Goal: Task Accomplishment & Management: Manage account settings

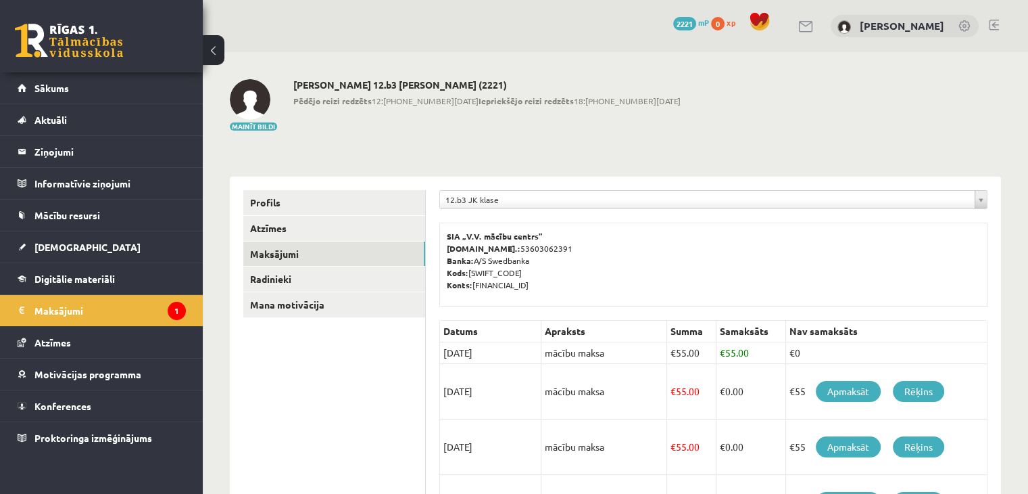
click at [78, 71] on div "0 Dāvanas 2221 mP 0 xp" at bounding box center [101, 36] width 203 height 72
click at [43, 98] on link "Sākums" at bounding box center [102, 87] width 168 height 31
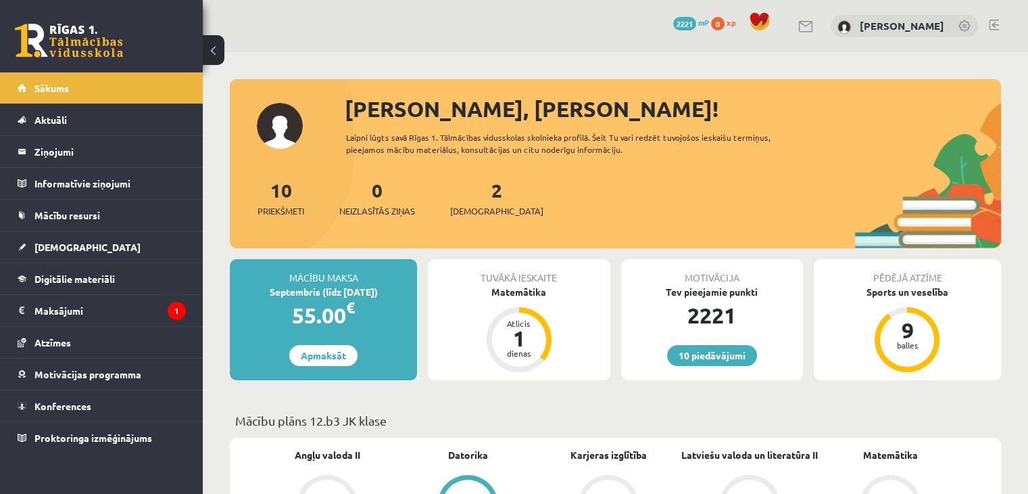
click at [997, 25] on link at bounding box center [994, 25] width 10 height 11
